Goal: Information Seeking & Learning: Learn about a topic

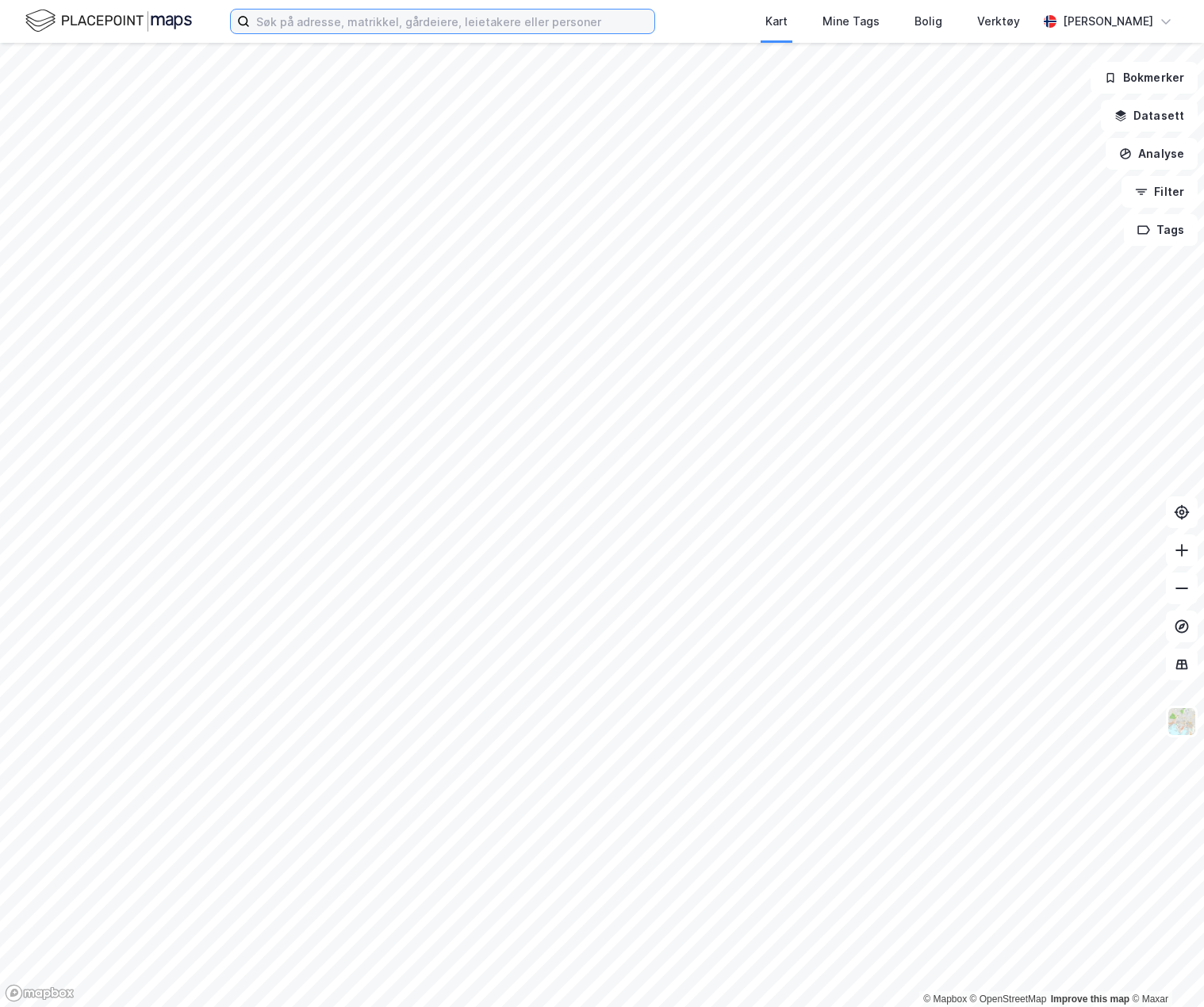
click at [286, 15] on input at bounding box center [452, 21] width 404 height 24
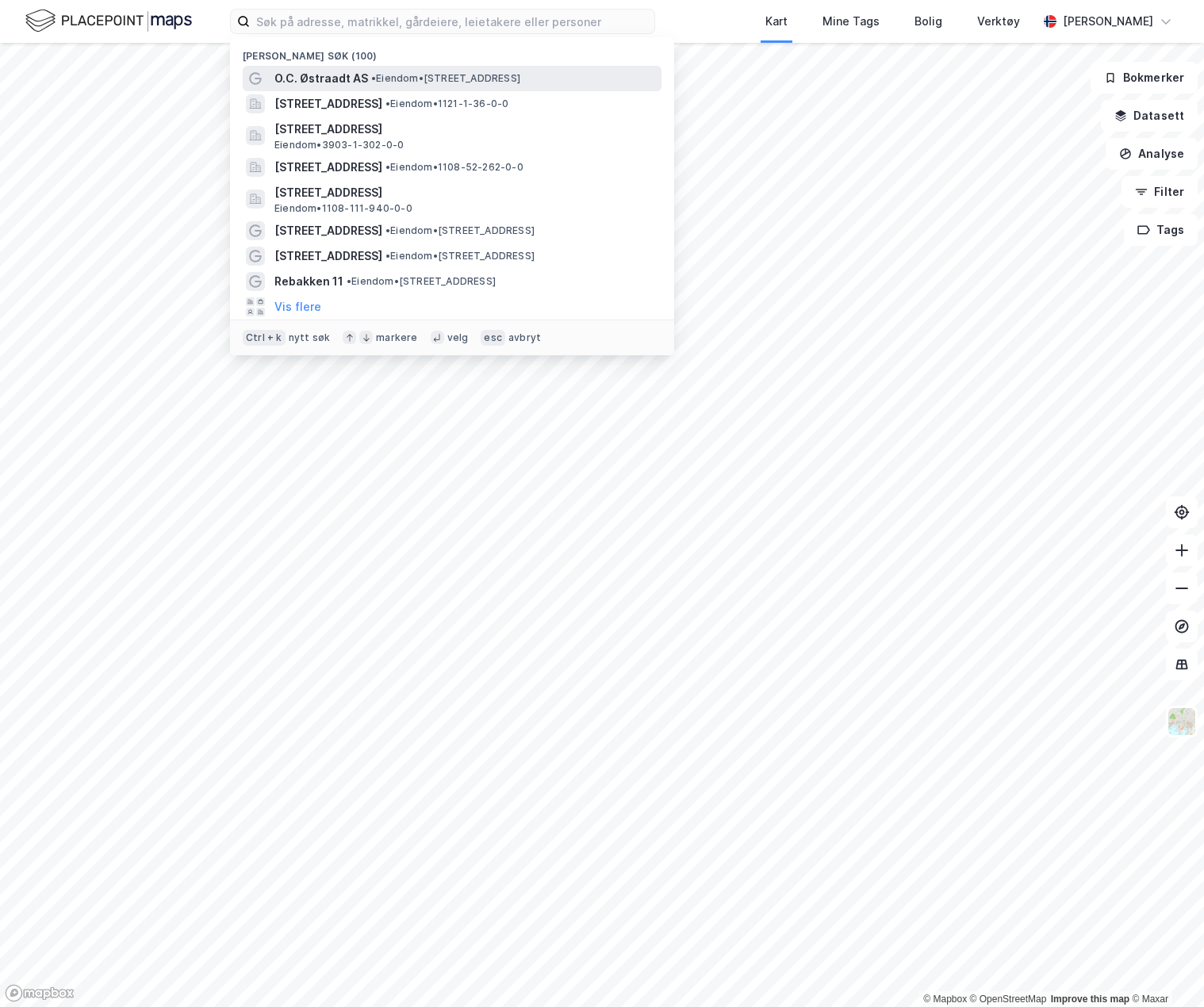
click at [336, 85] on span "O.C. Østraadt AS" at bounding box center [321, 78] width 94 height 19
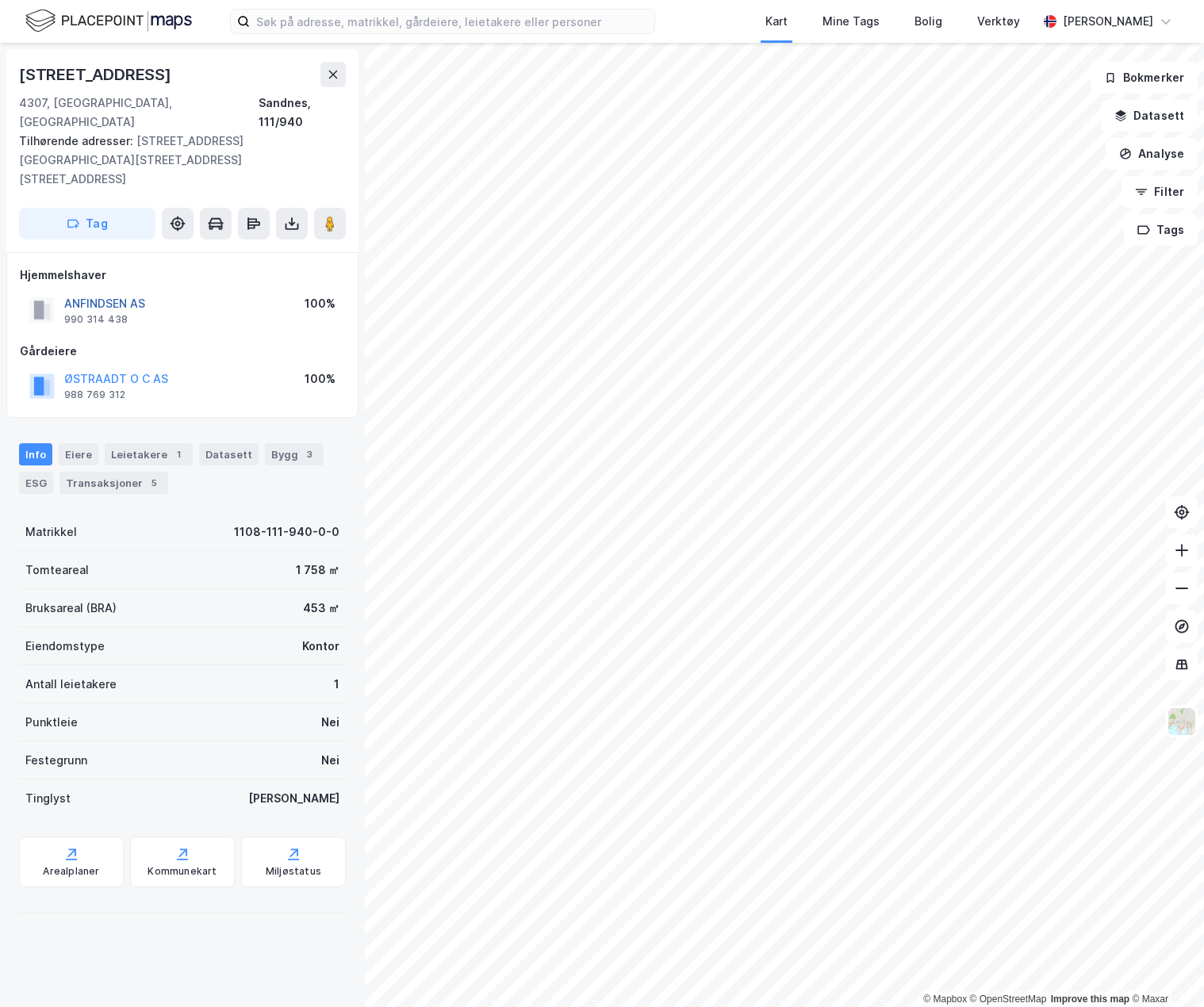
click at [0, 0] on button "ANFINDSEN AS" at bounding box center [0, 0] width 0 height 0
